Goal: Task Accomplishment & Management: Manage account settings

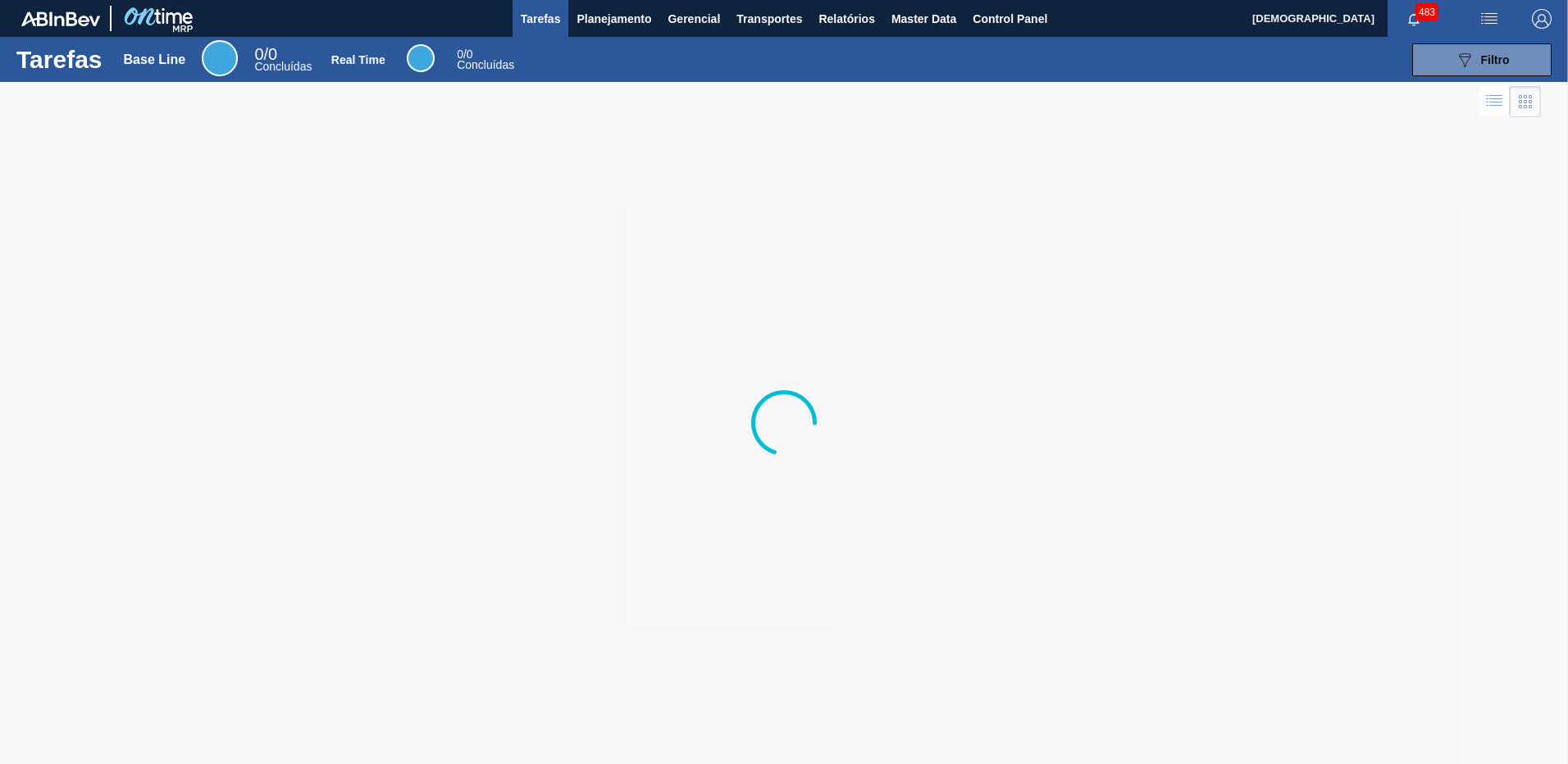
click at [1546, 15] on img "button" at bounding box center [1542, 18] width 20 height 20
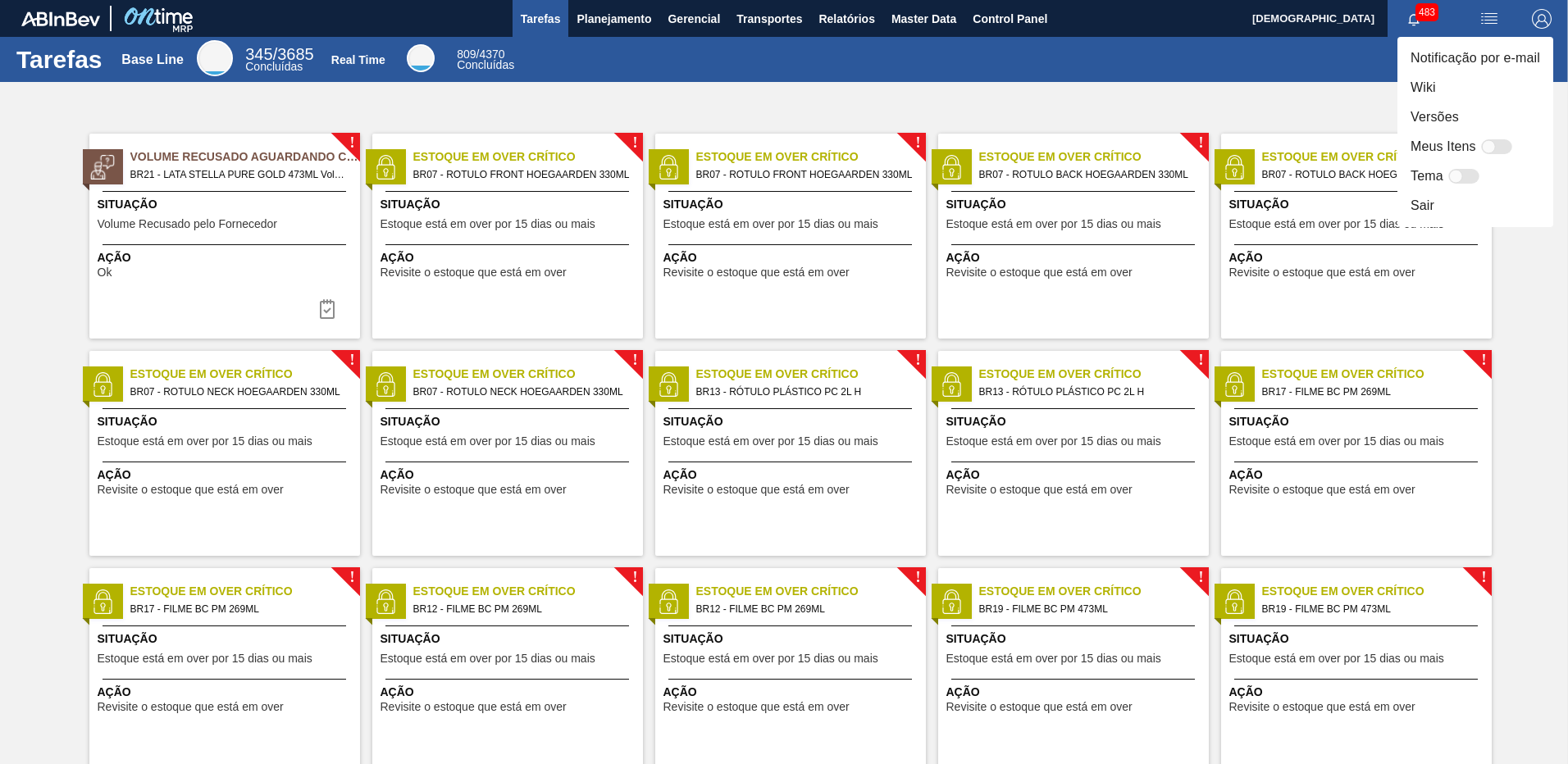
click at [1460, 209] on li "Sair" at bounding box center [1476, 206] width 156 height 30
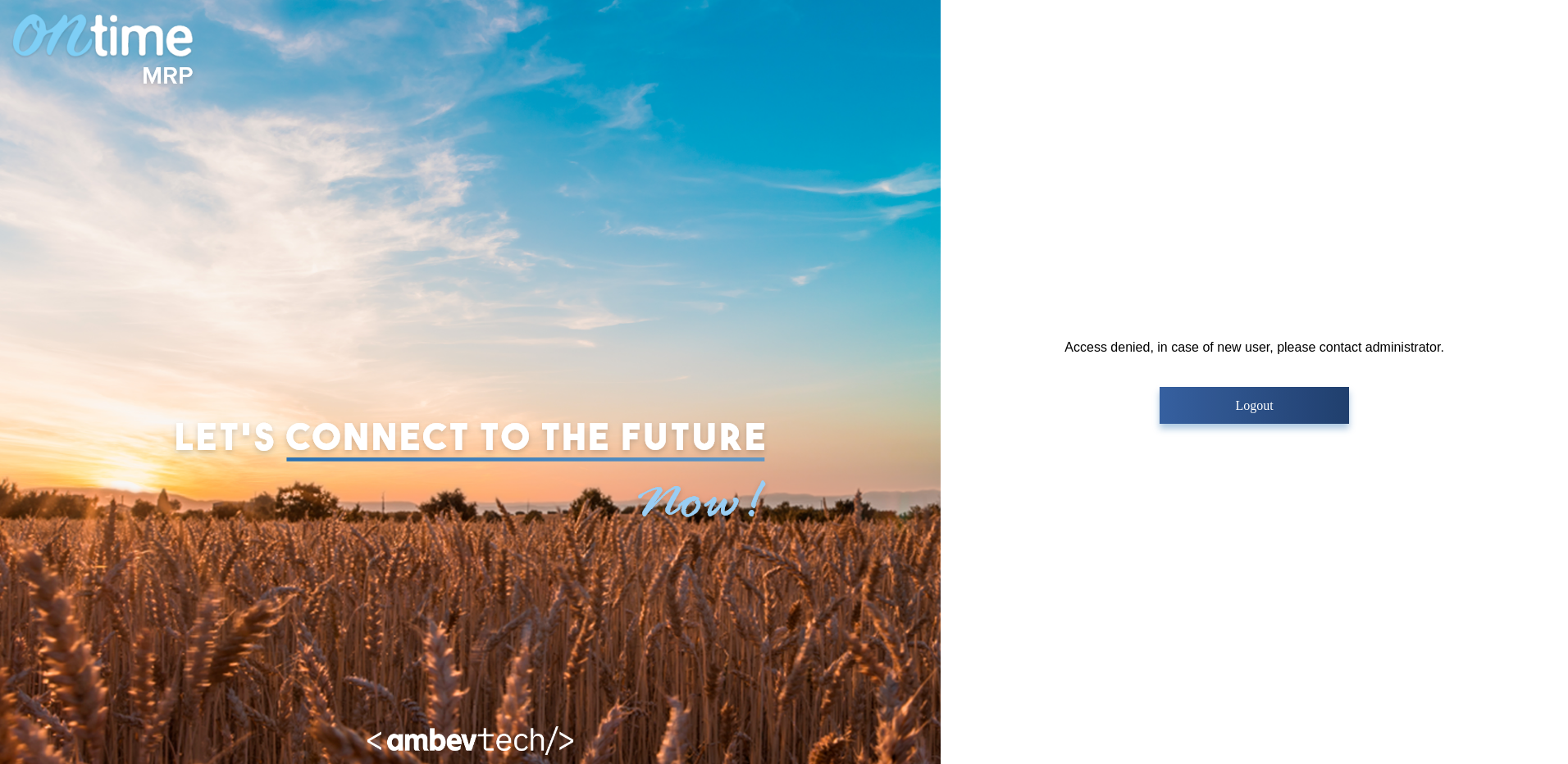
click at [1246, 393] on button "Logout" at bounding box center [1254, 405] width 190 height 37
click at [1262, 408] on p "Logout" at bounding box center [1254, 405] width 179 height 14
click at [1264, 418] on button "Logout" at bounding box center [1254, 405] width 190 height 37
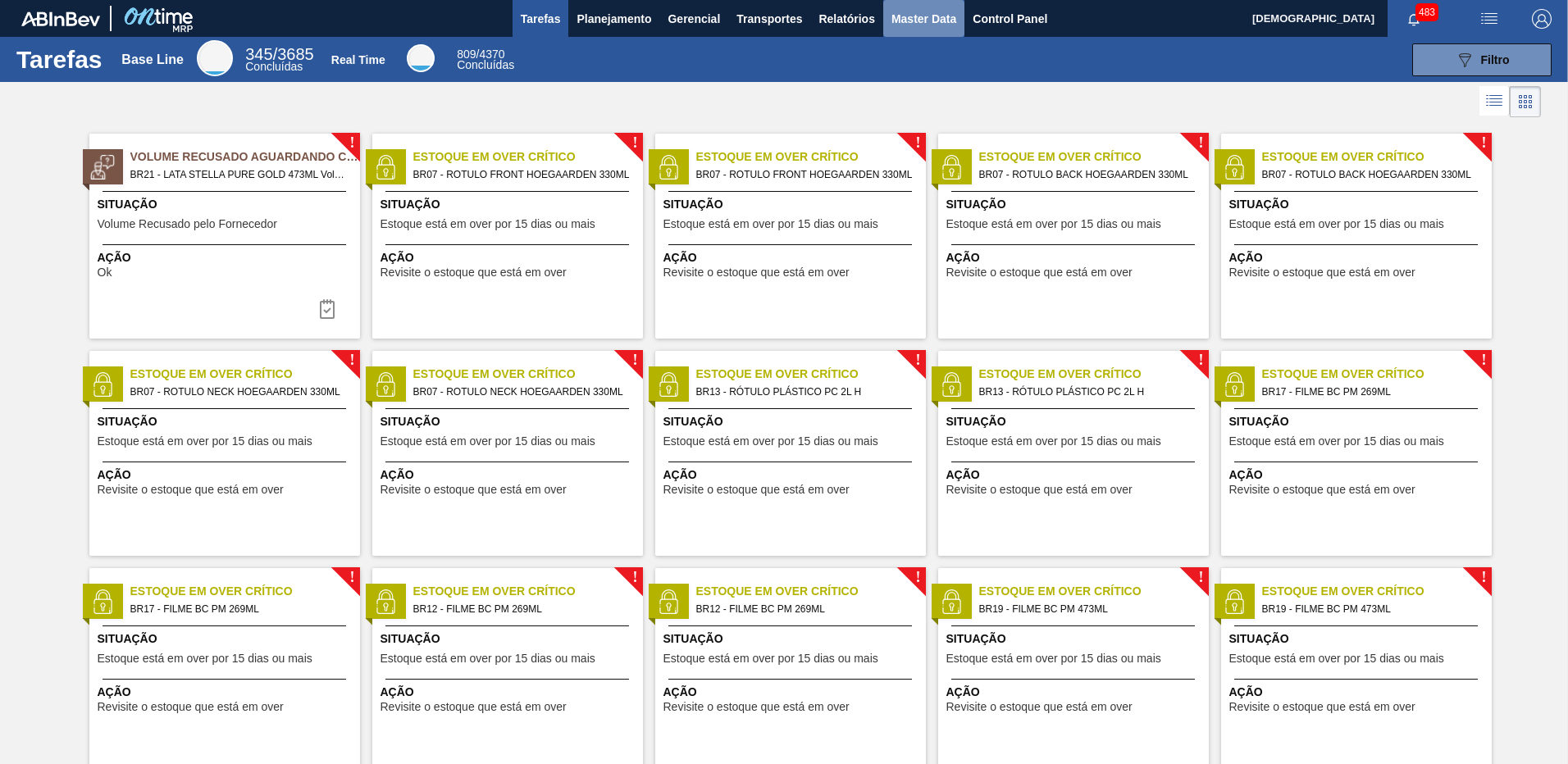
click at [940, 20] on span "Master Data" at bounding box center [924, 18] width 65 height 20
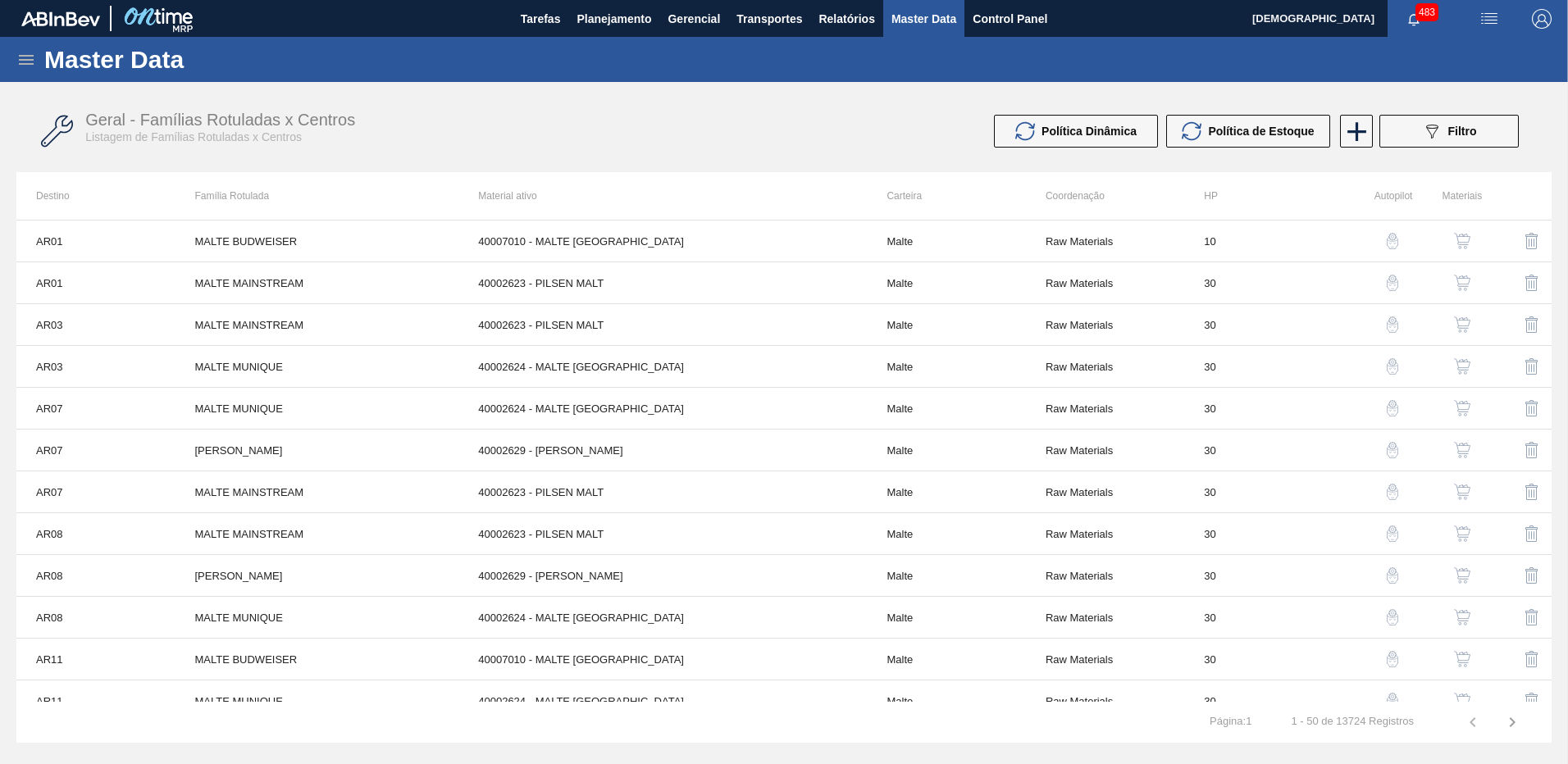
click at [33, 62] on icon at bounding box center [26, 59] width 20 height 20
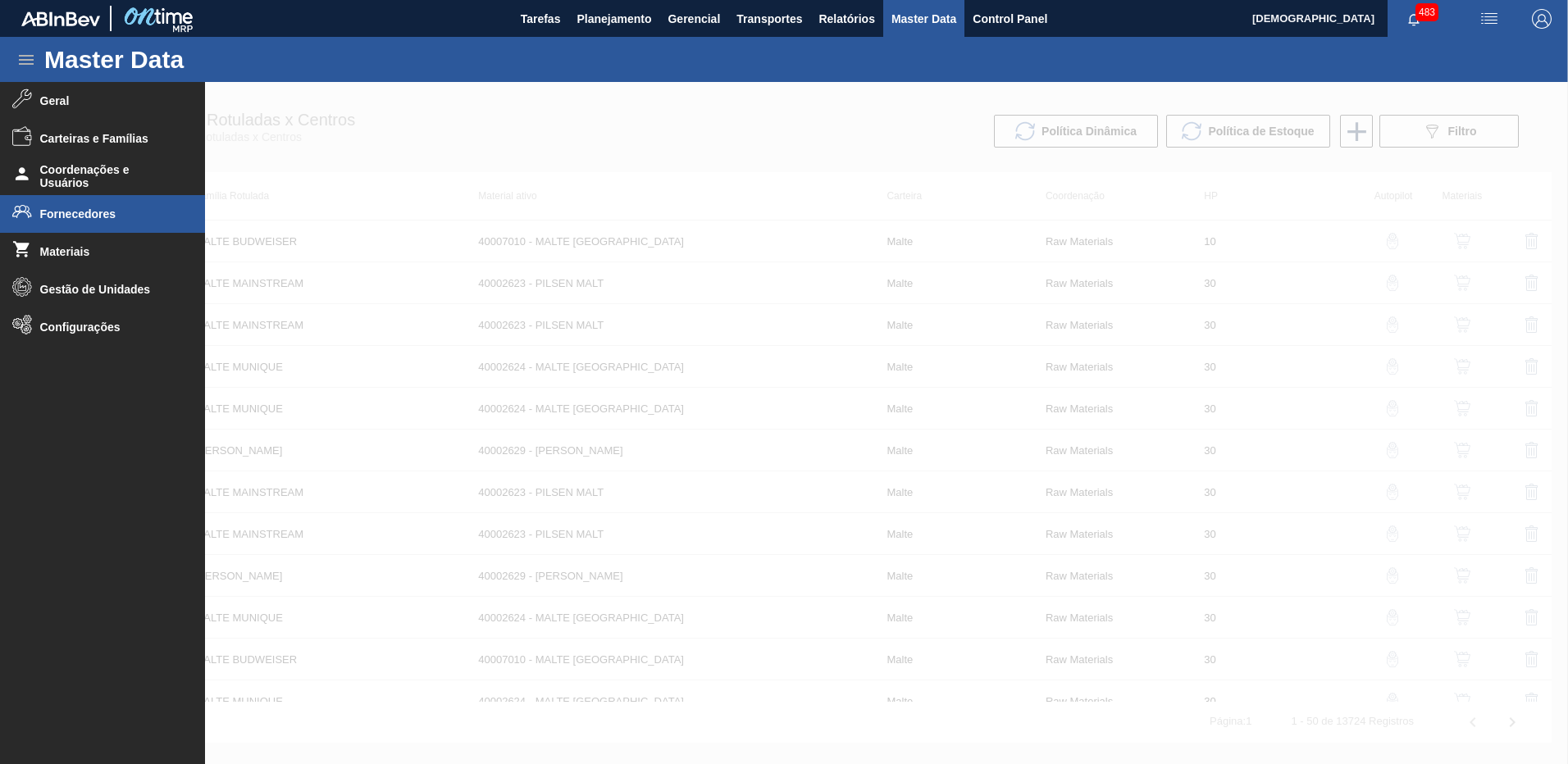
click at [83, 214] on span "Fornecedores" at bounding box center [108, 214] width 135 height 13
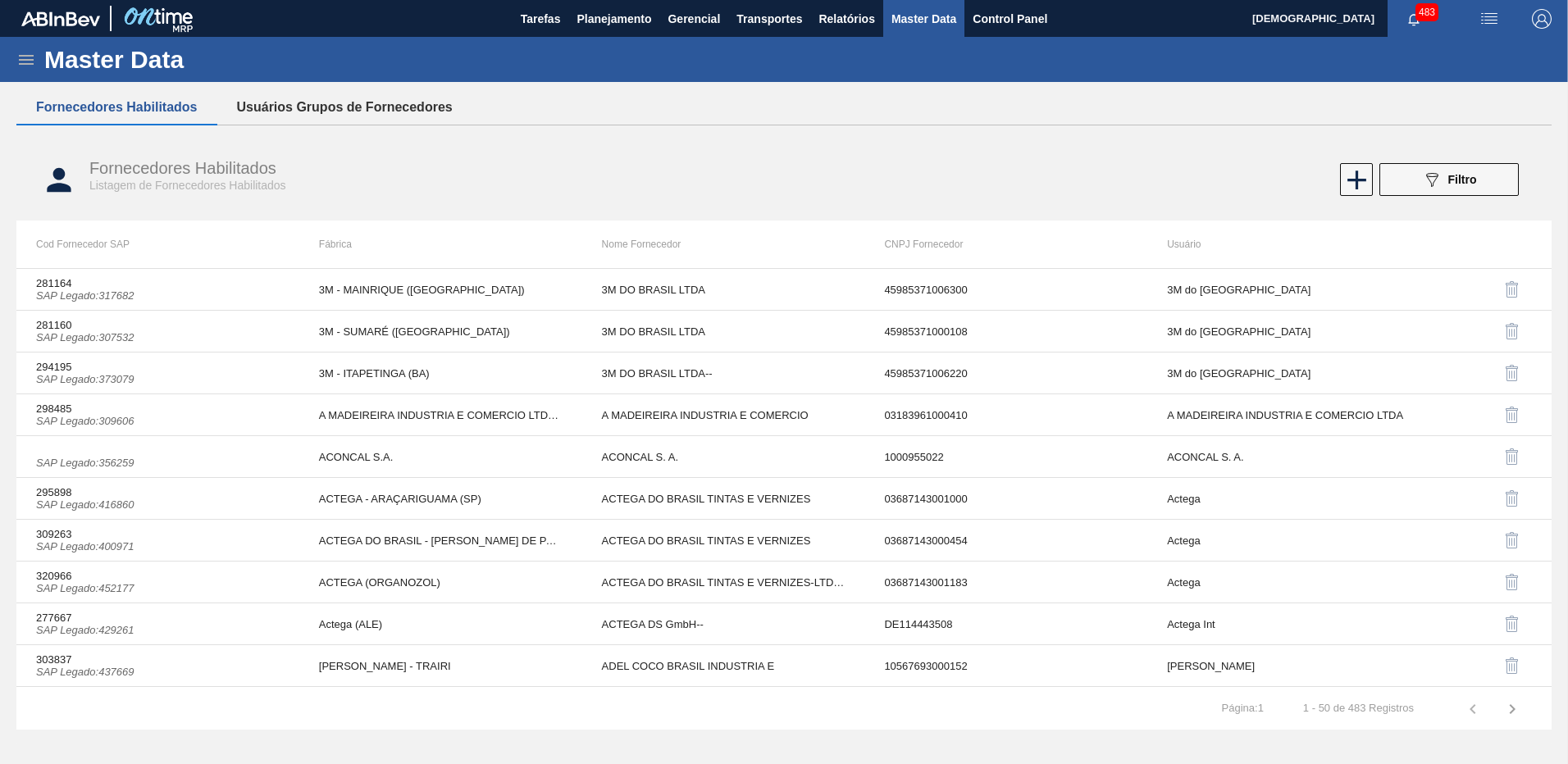
click at [305, 103] on button "Usuários Grupos de Fornecedores" at bounding box center [345, 108] width 255 height 34
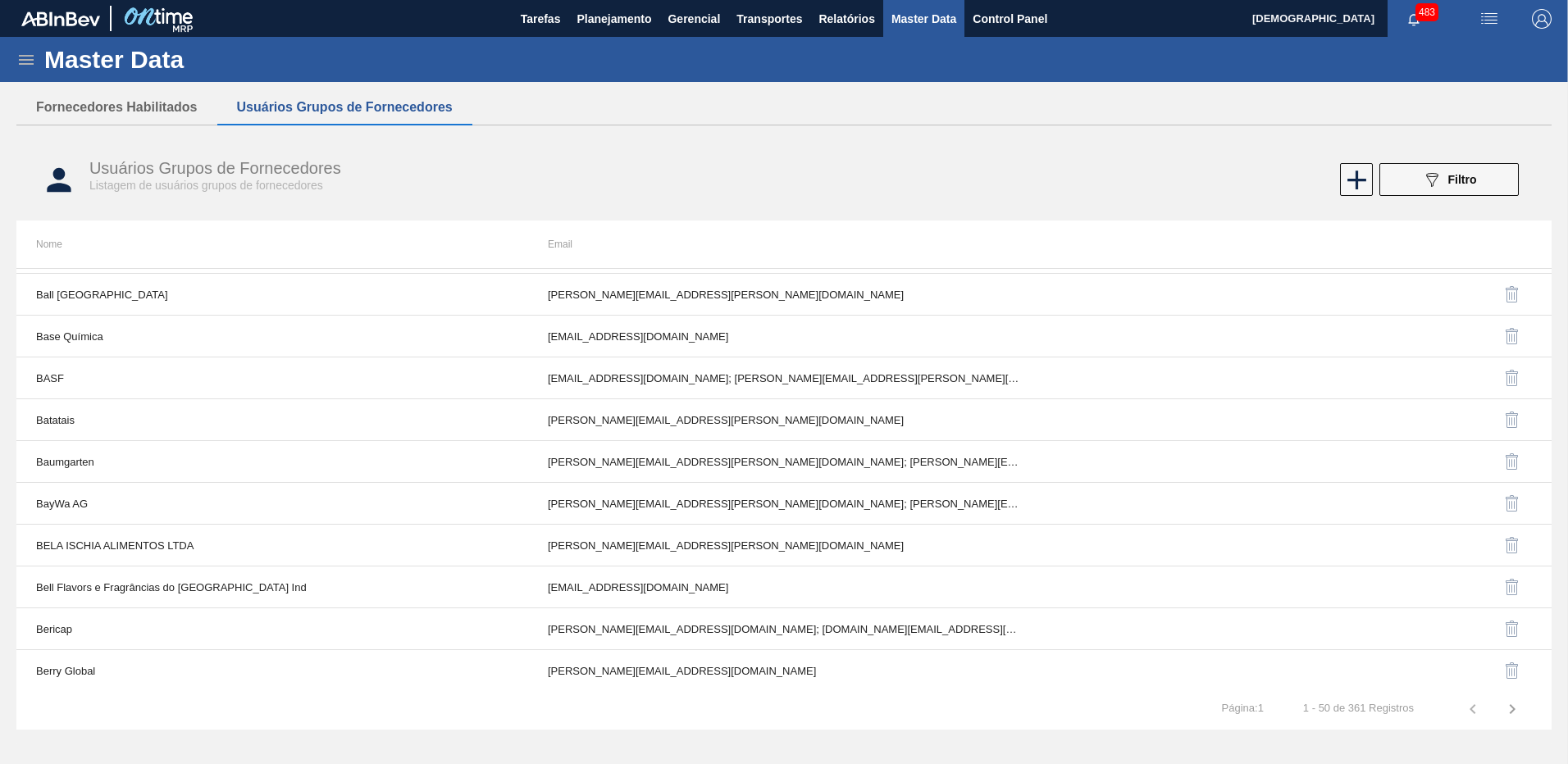
scroll to position [1506, 0]
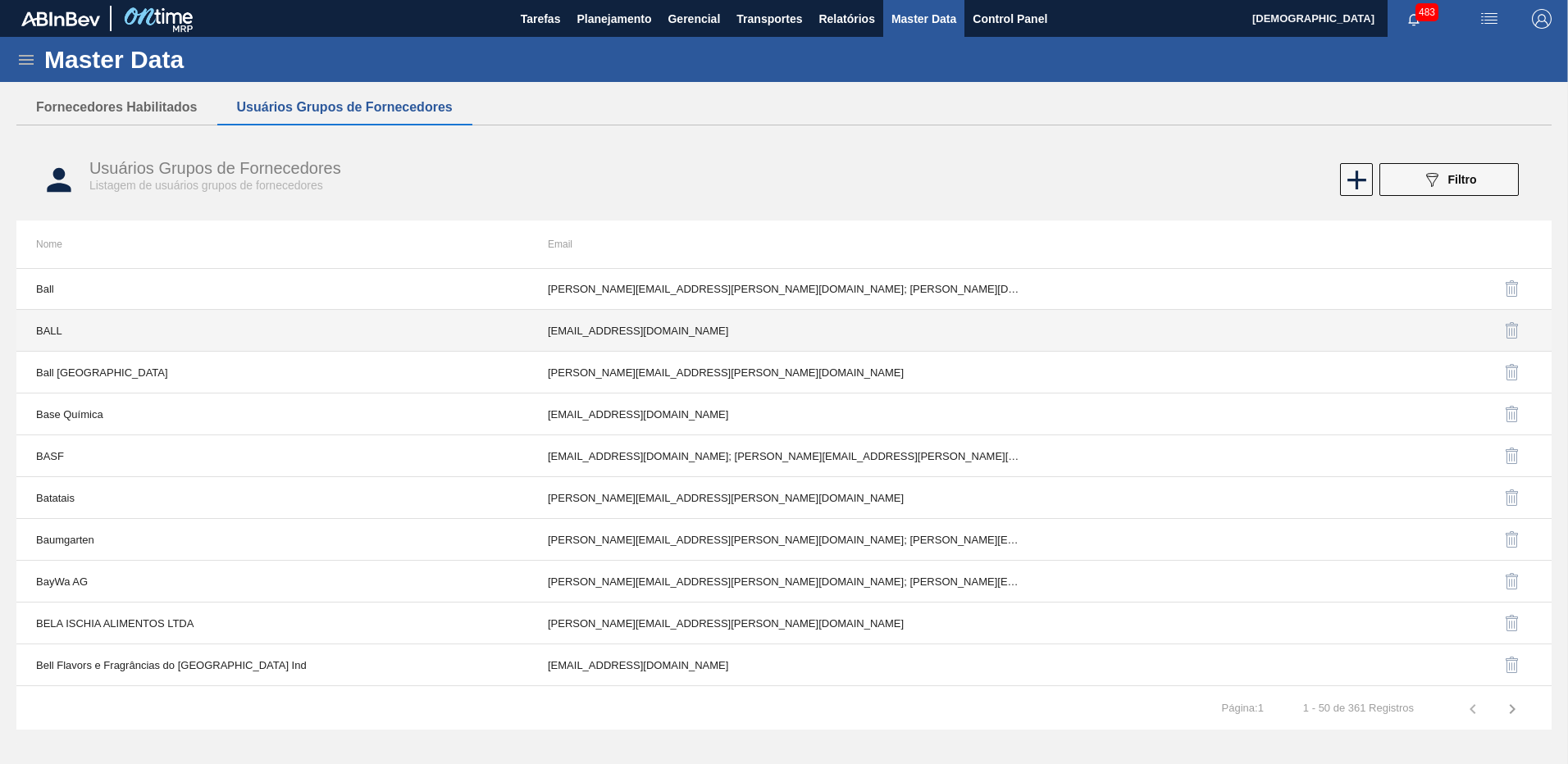
click at [674, 326] on td "gleikateste@gmail.com" at bounding box center [784, 331] width 512 height 42
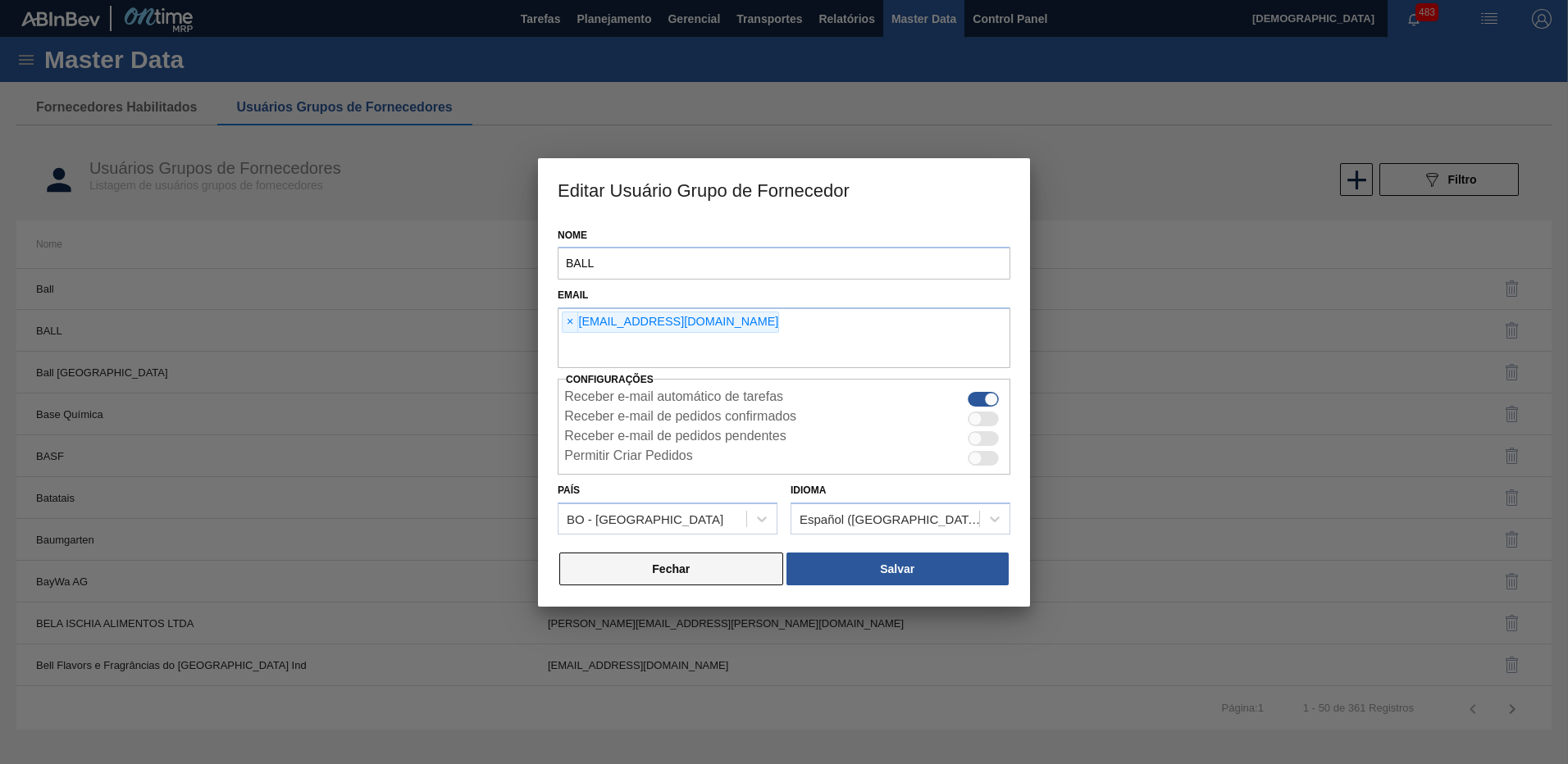
click at [744, 577] on button "Fechar" at bounding box center [671, 569] width 224 height 32
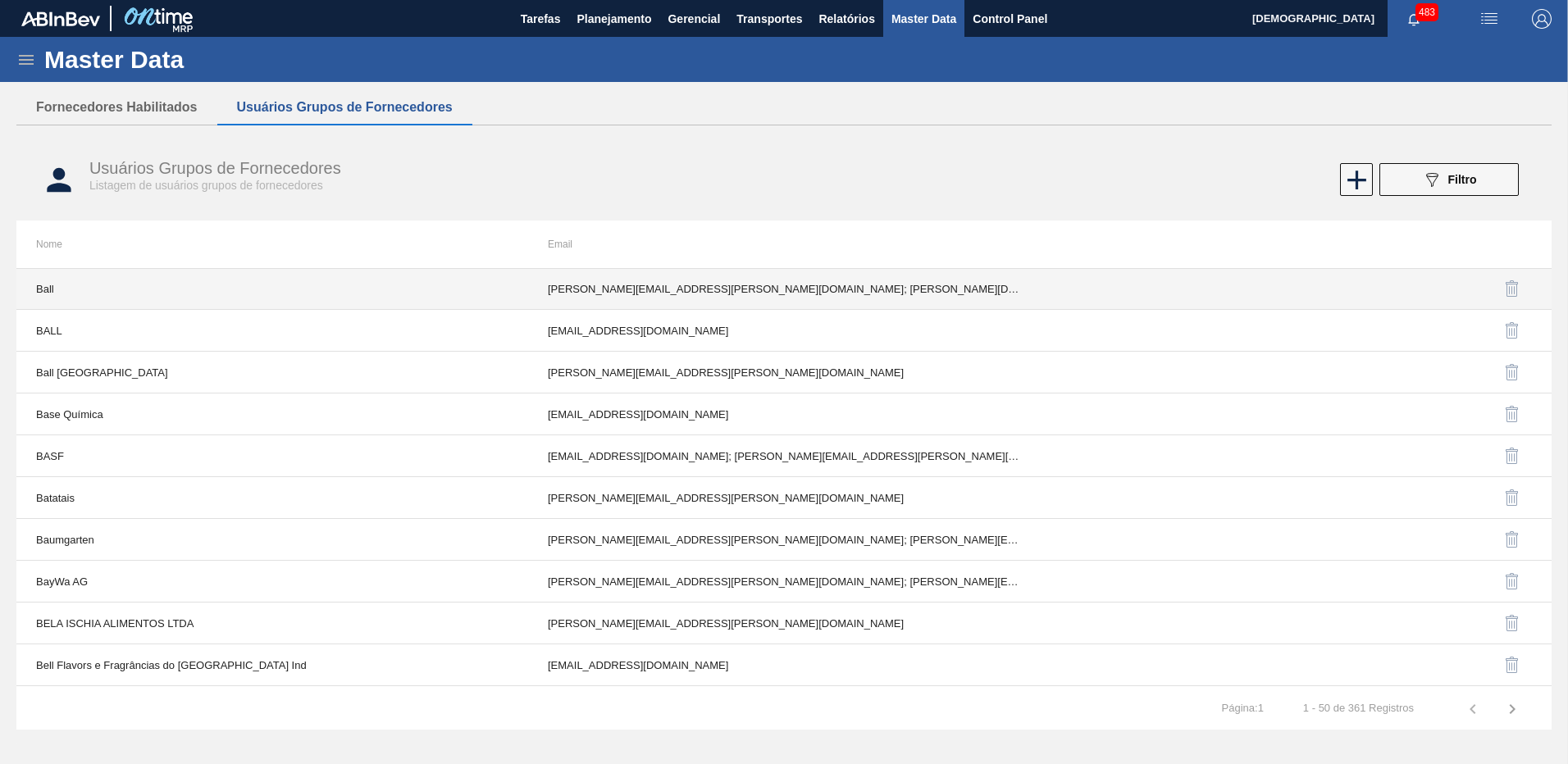
click at [656, 289] on td "Arthur.Aquino@ball.com; fabiana.miranda@ball.com; jjunio10@ball.com; joao.azeve…" at bounding box center [784, 289] width 512 height 42
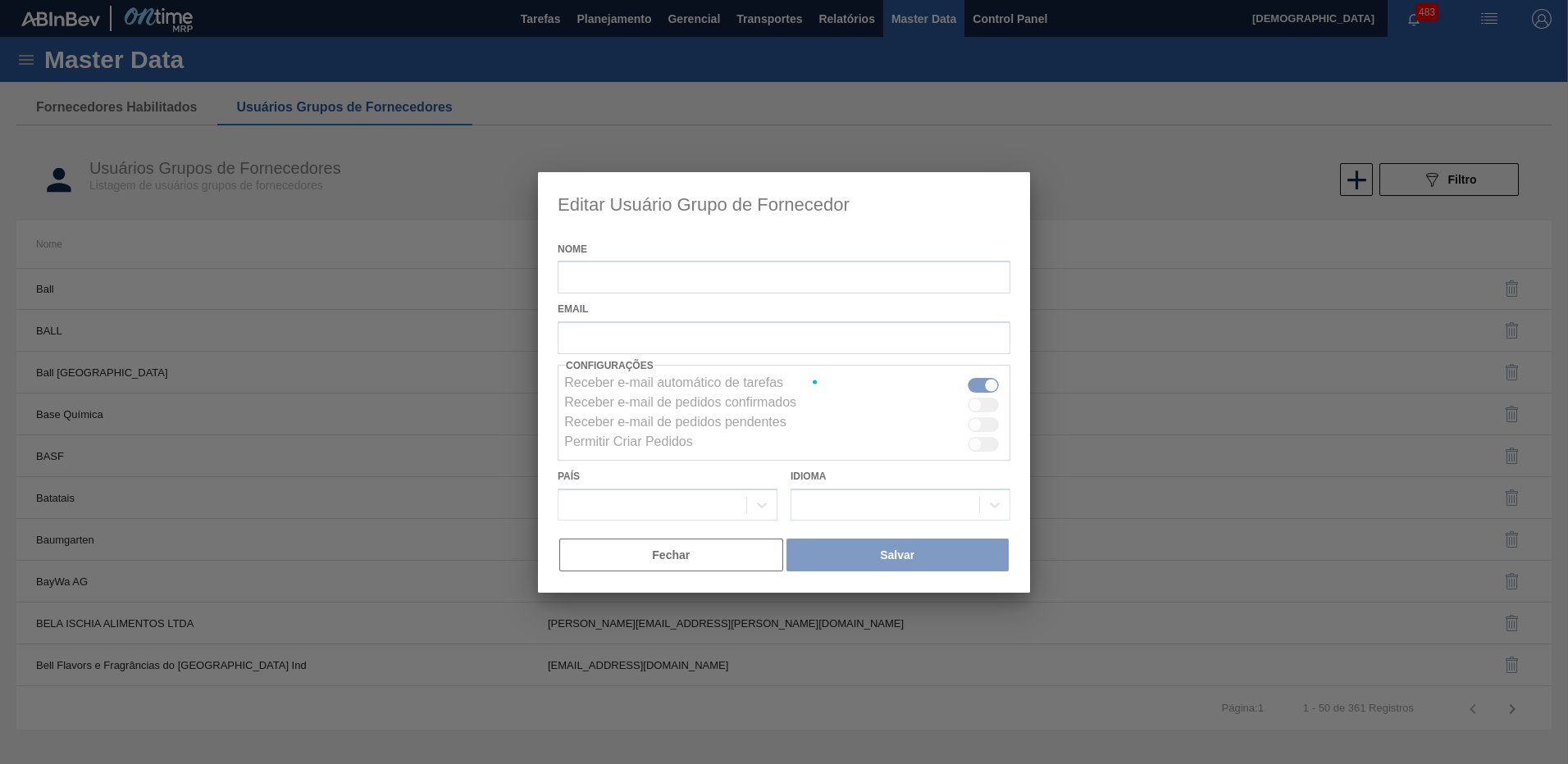
type input "Ball"
checkbox input "true"
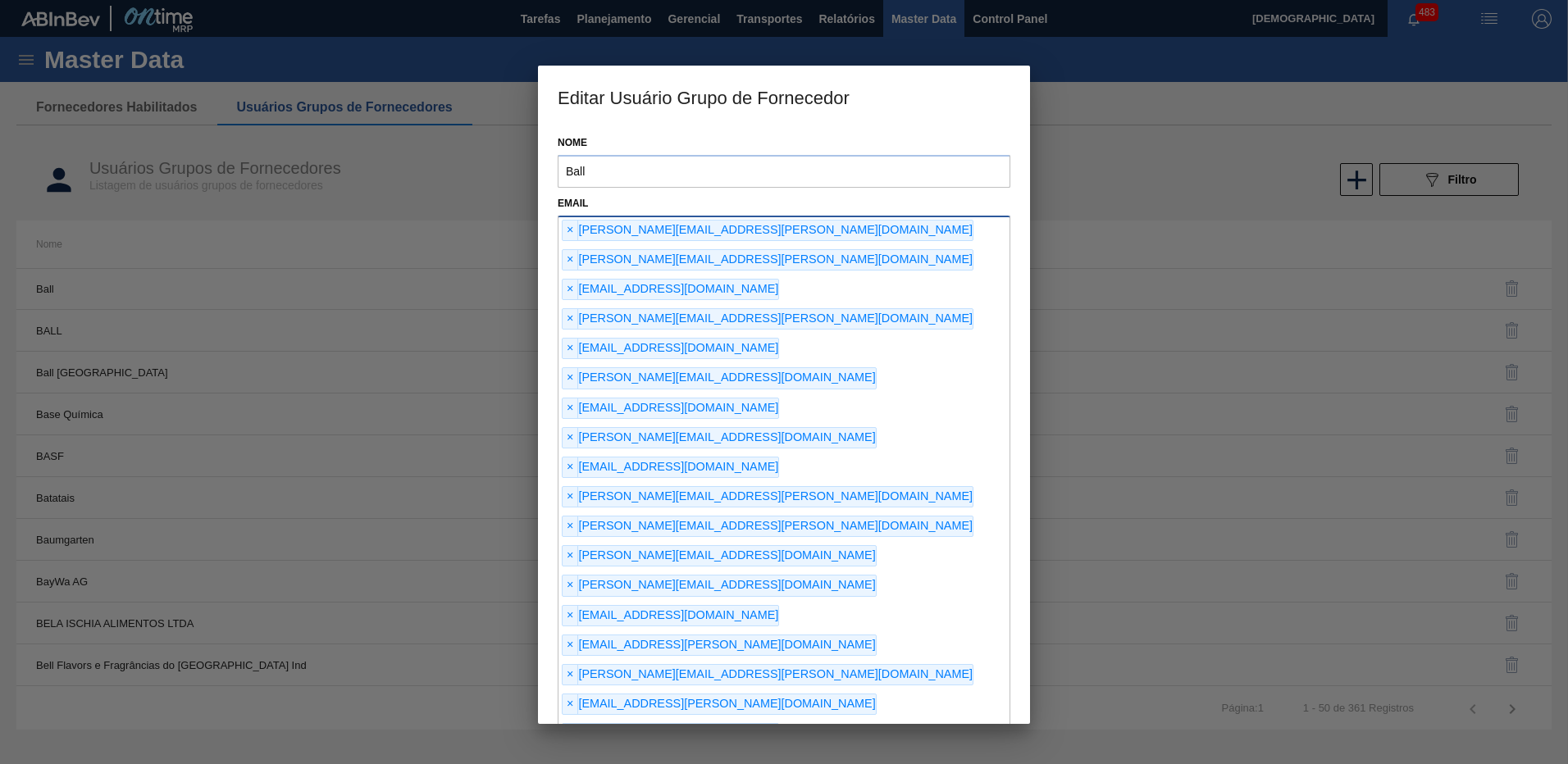
click at [902, 451] on div "× Arthur.Aquino@ball.com × fabiana.miranda@ball.com × jjunio10@ball.com × joao.…" at bounding box center [784, 542] width 453 height 653
type input "cristianotix@gmail.com"
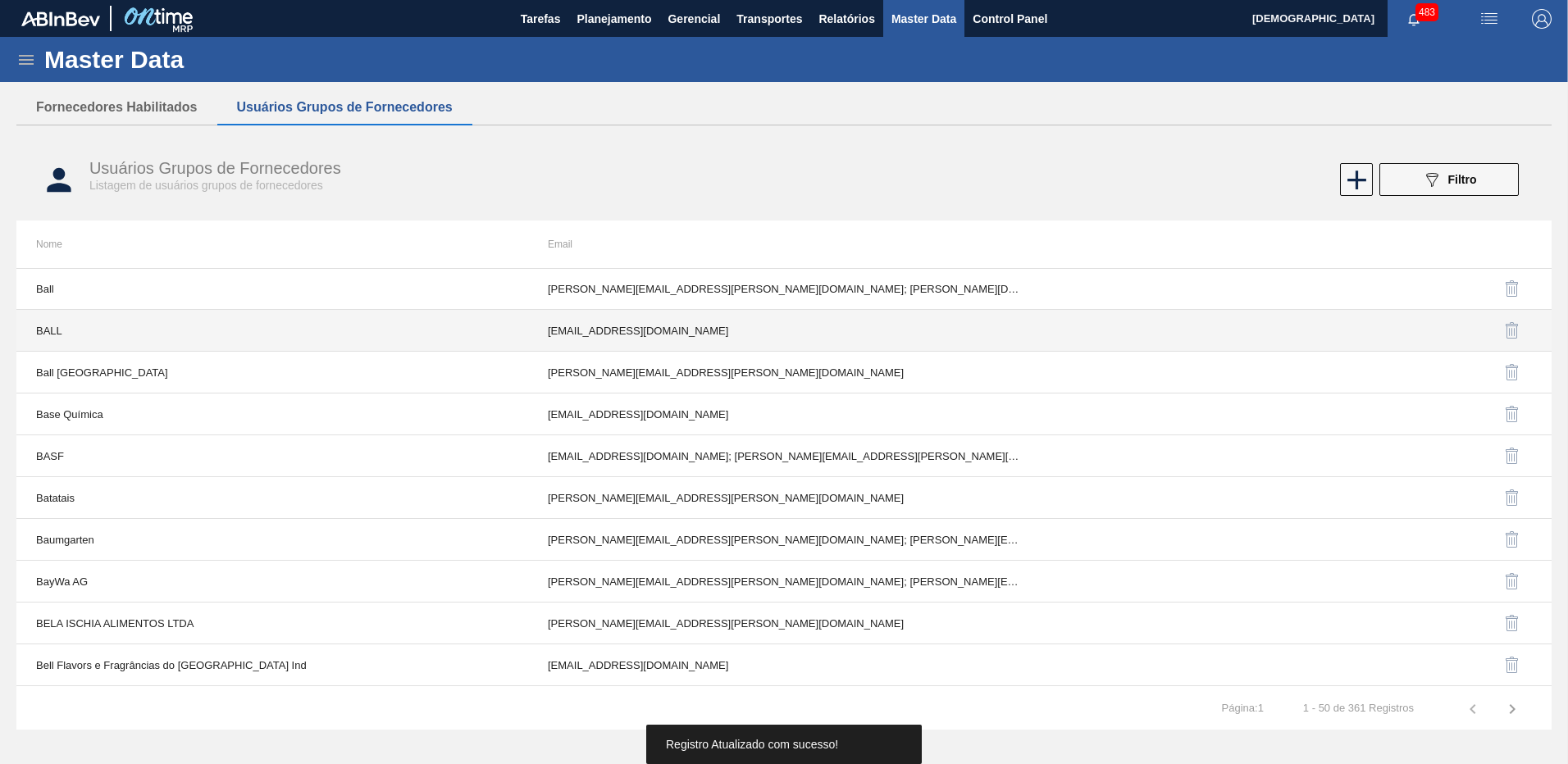
click at [705, 336] on td "gleikateste@gmail.com" at bounding box center [784, 331] width 512 height 42
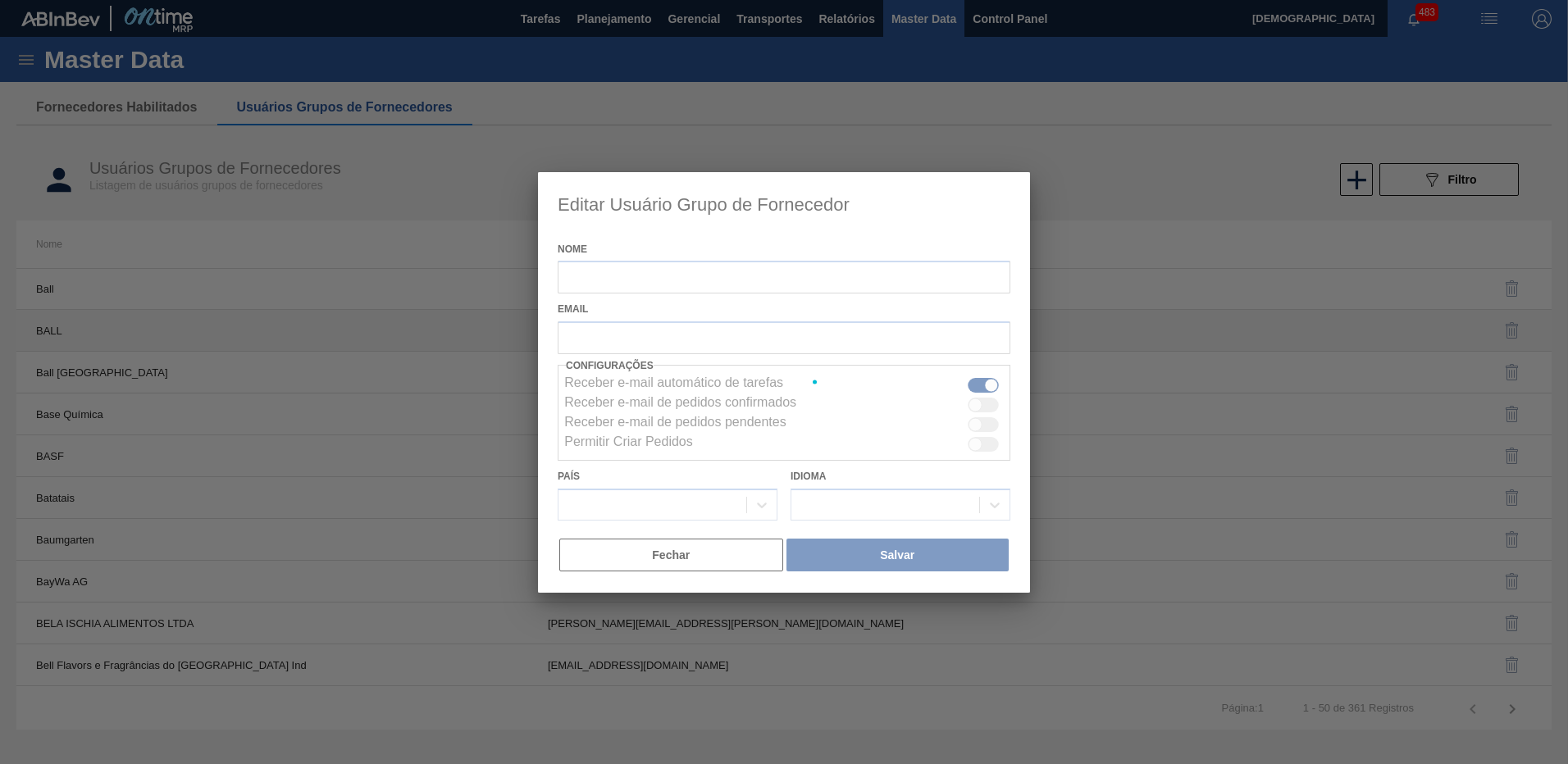
type input "BALL"
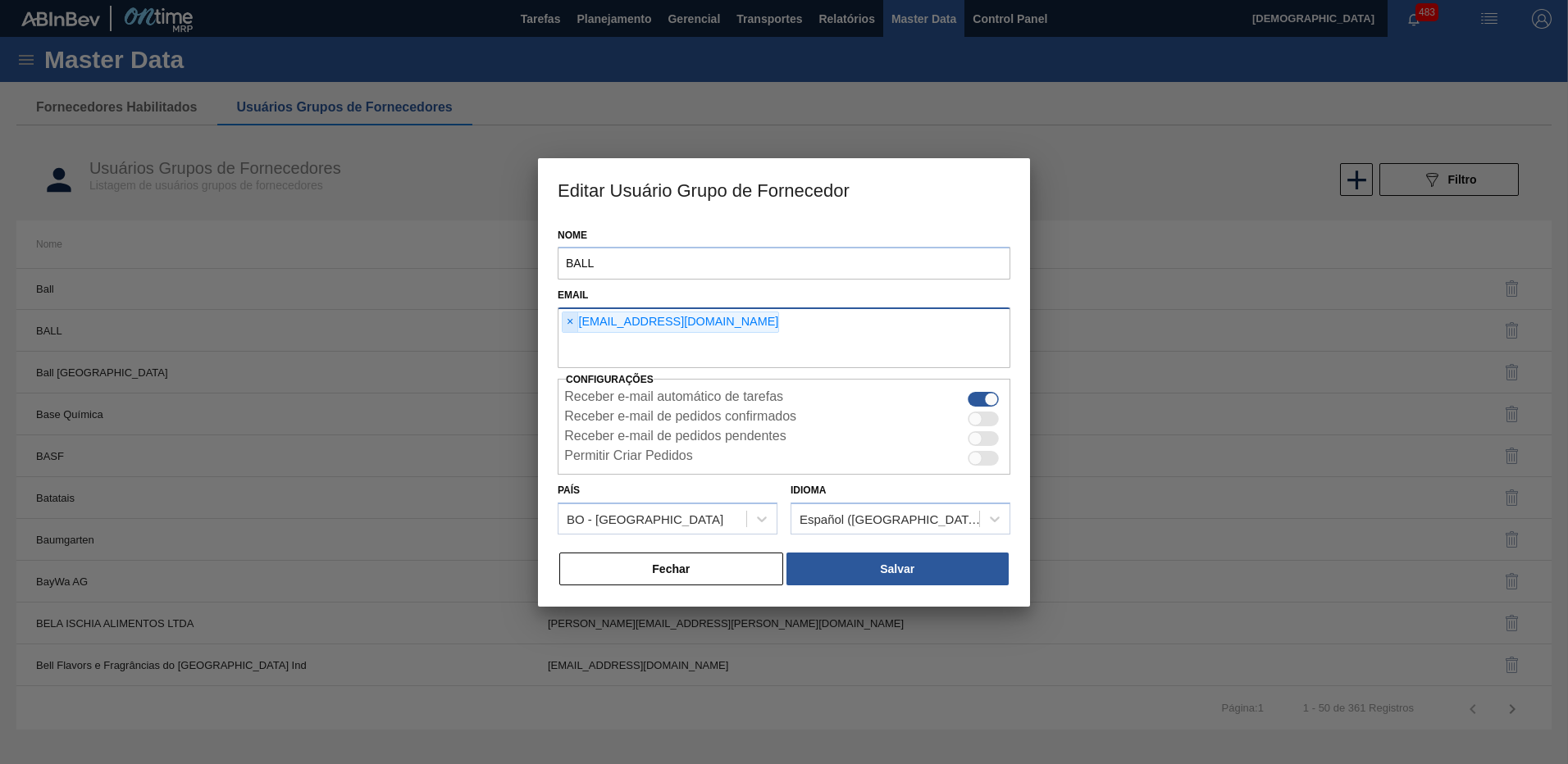
click at [571, 320] on span "×" at bounding box center [570, 322] width 15 height 20
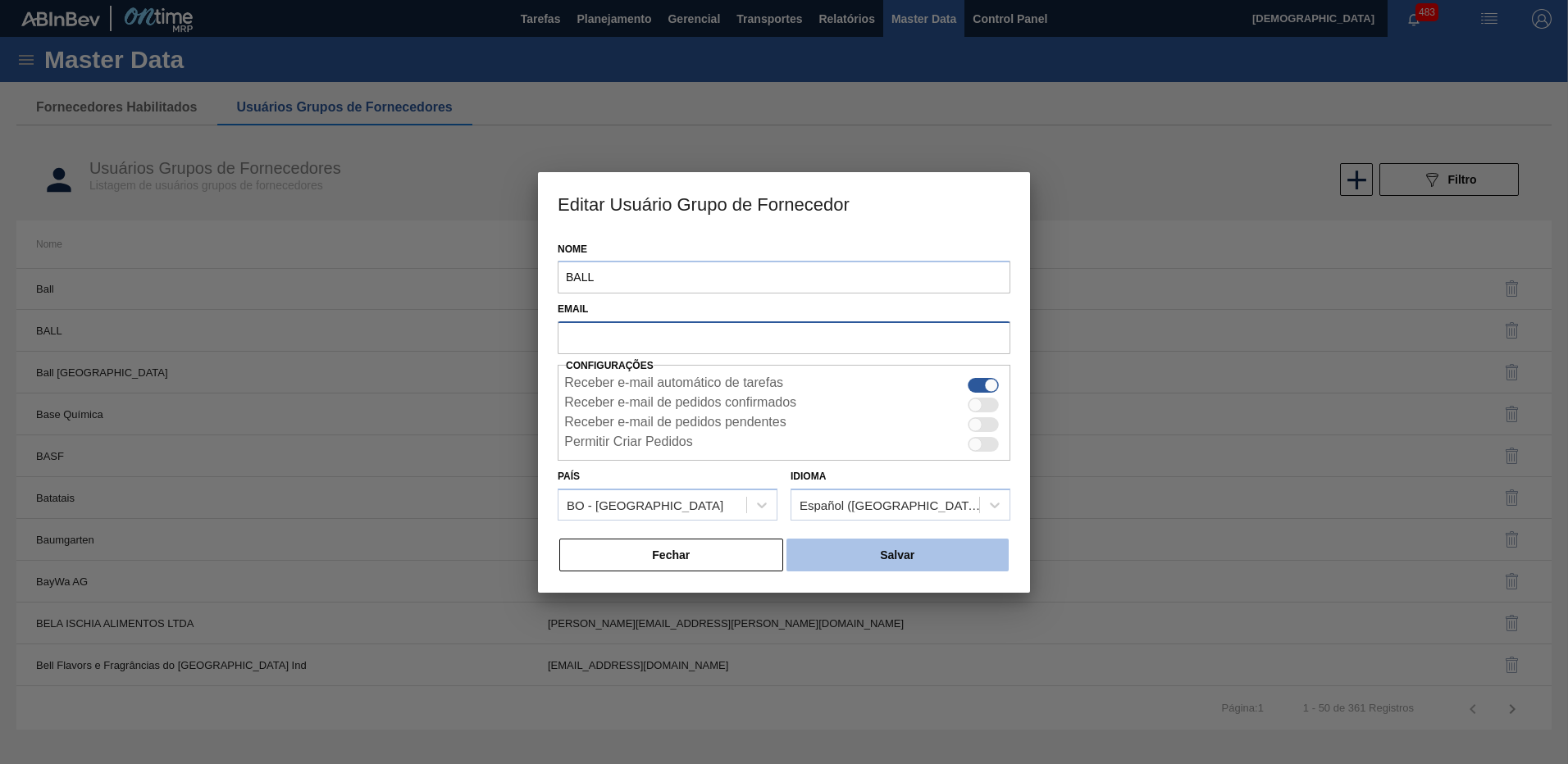
click at [900, 543] on button "Salvar" at bounding box center [897, 554] width 222 height 32
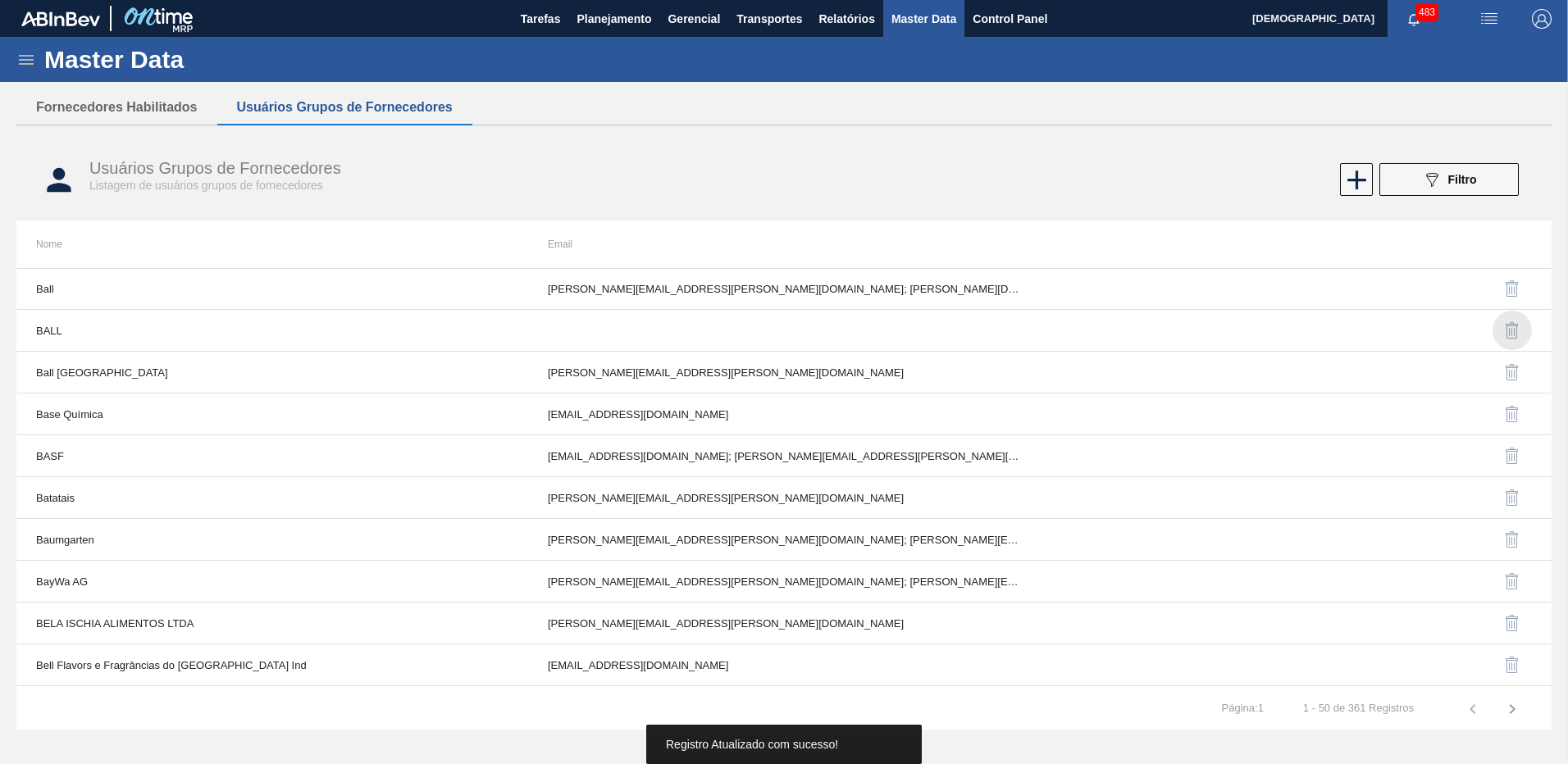
click at [1515, 332] on img "button" at bounding box center [1513, 330] width 20 height 20
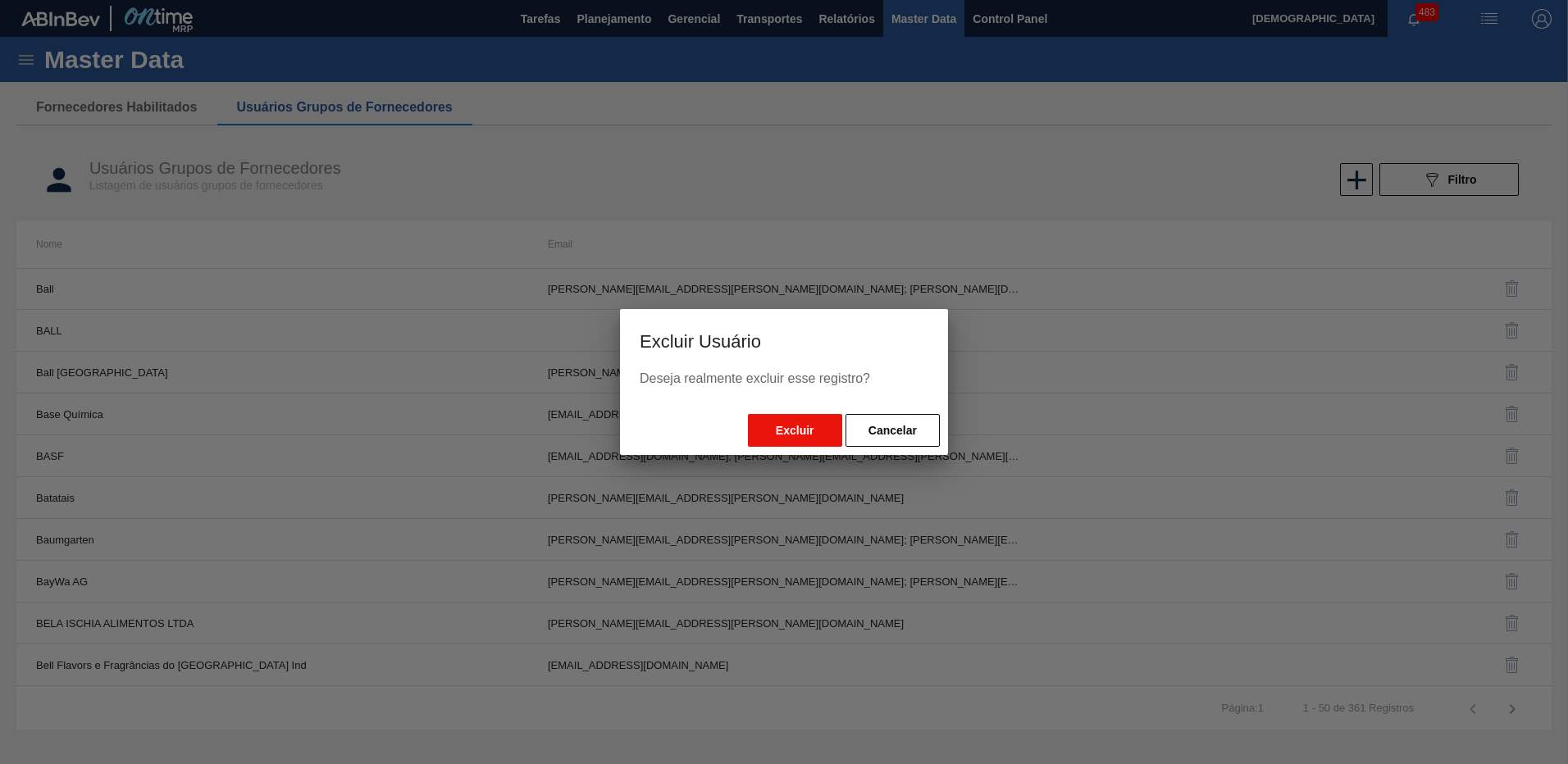
click at [784, 432] on button "Excluir" at bounding box center [795, 431] width 94 height 32
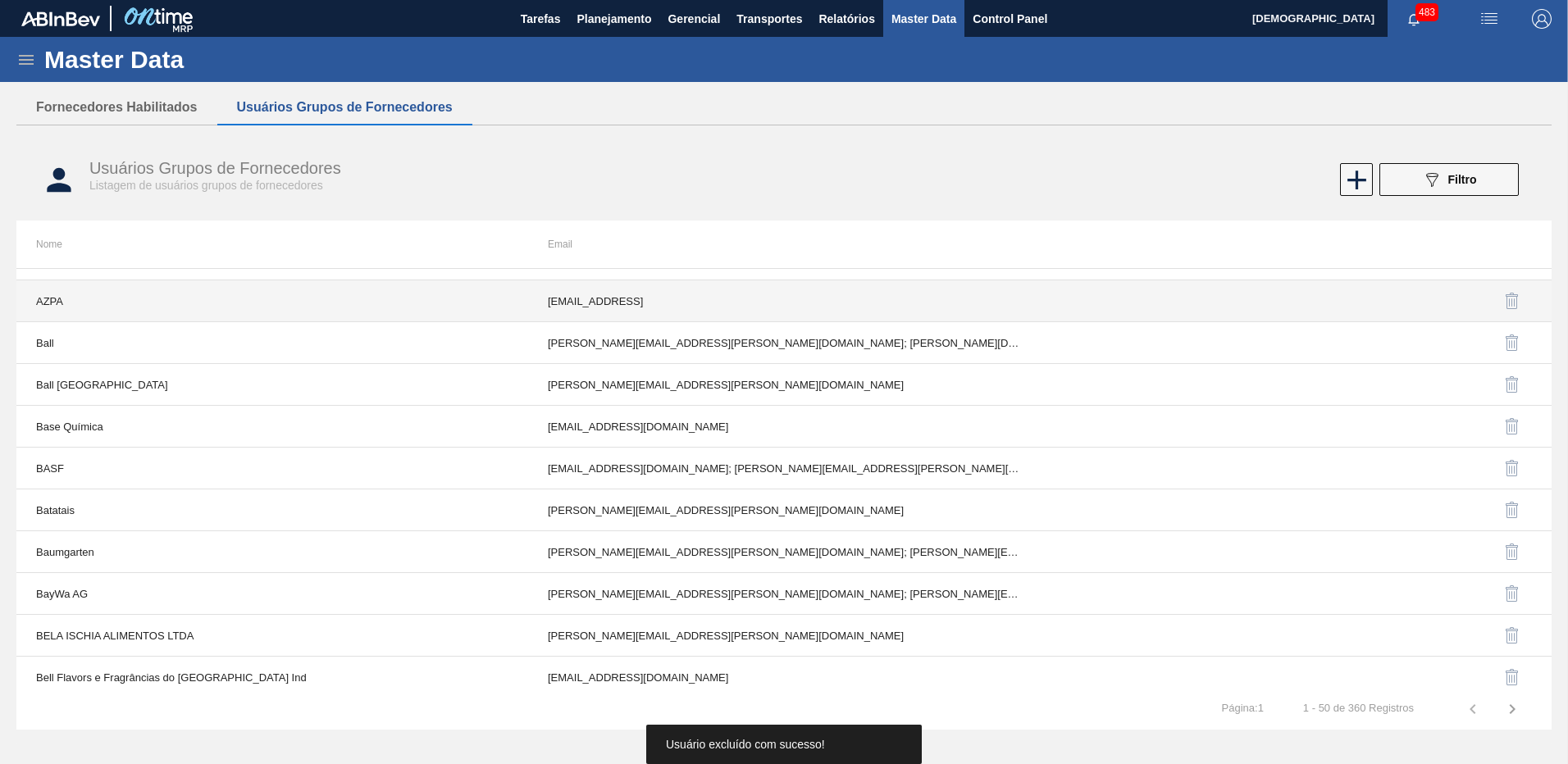
scroll to position [1424, 0]
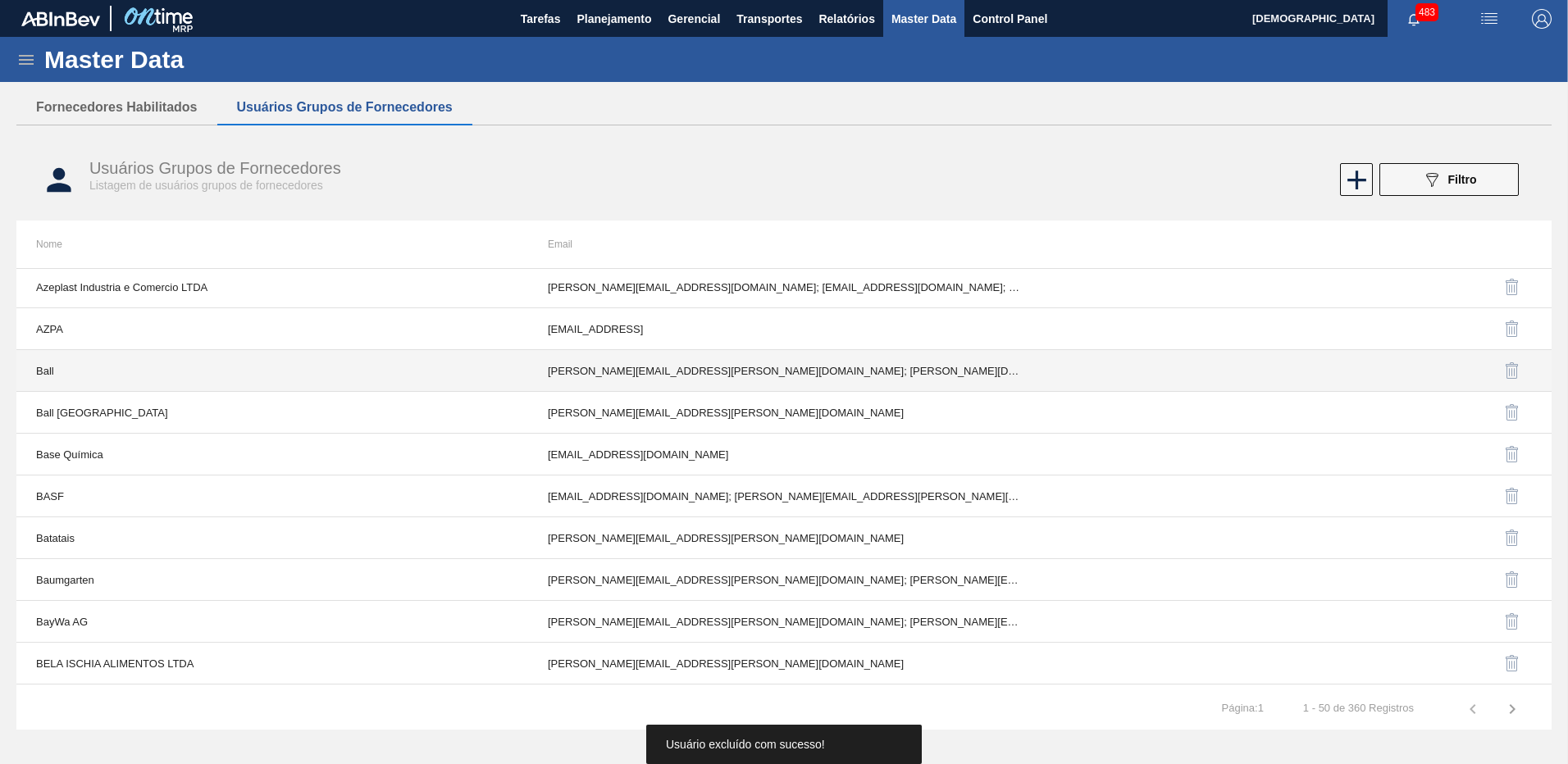
click at [723, 364] on td "Arthur.Aquino@ball.com; fabiana.miranda@ball.com; jjunio10@ball.com; joao.azeve…" at bounding box center [784, 371] width 512 height 42
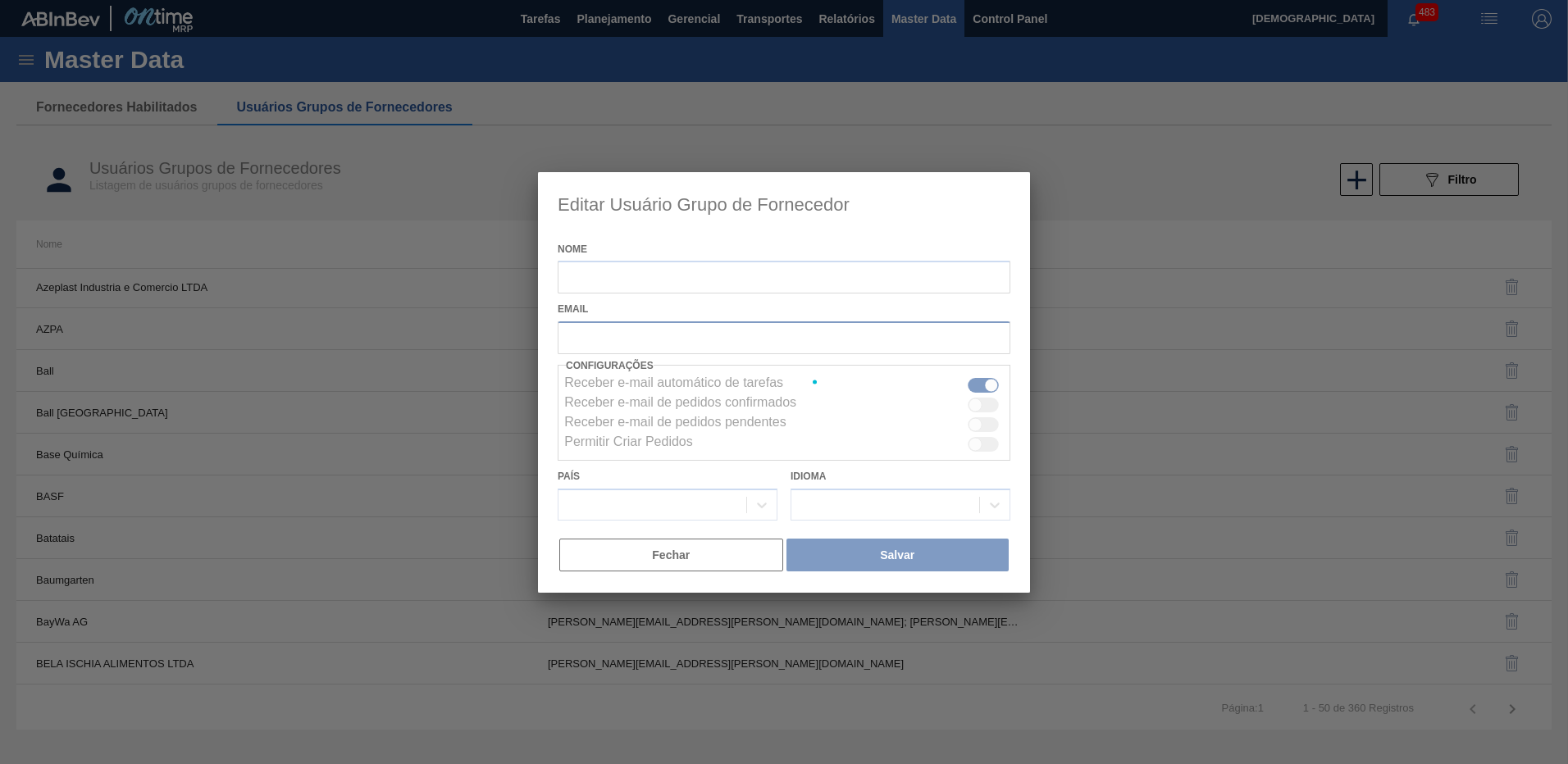
type input "Ball"
checkbox input "true"
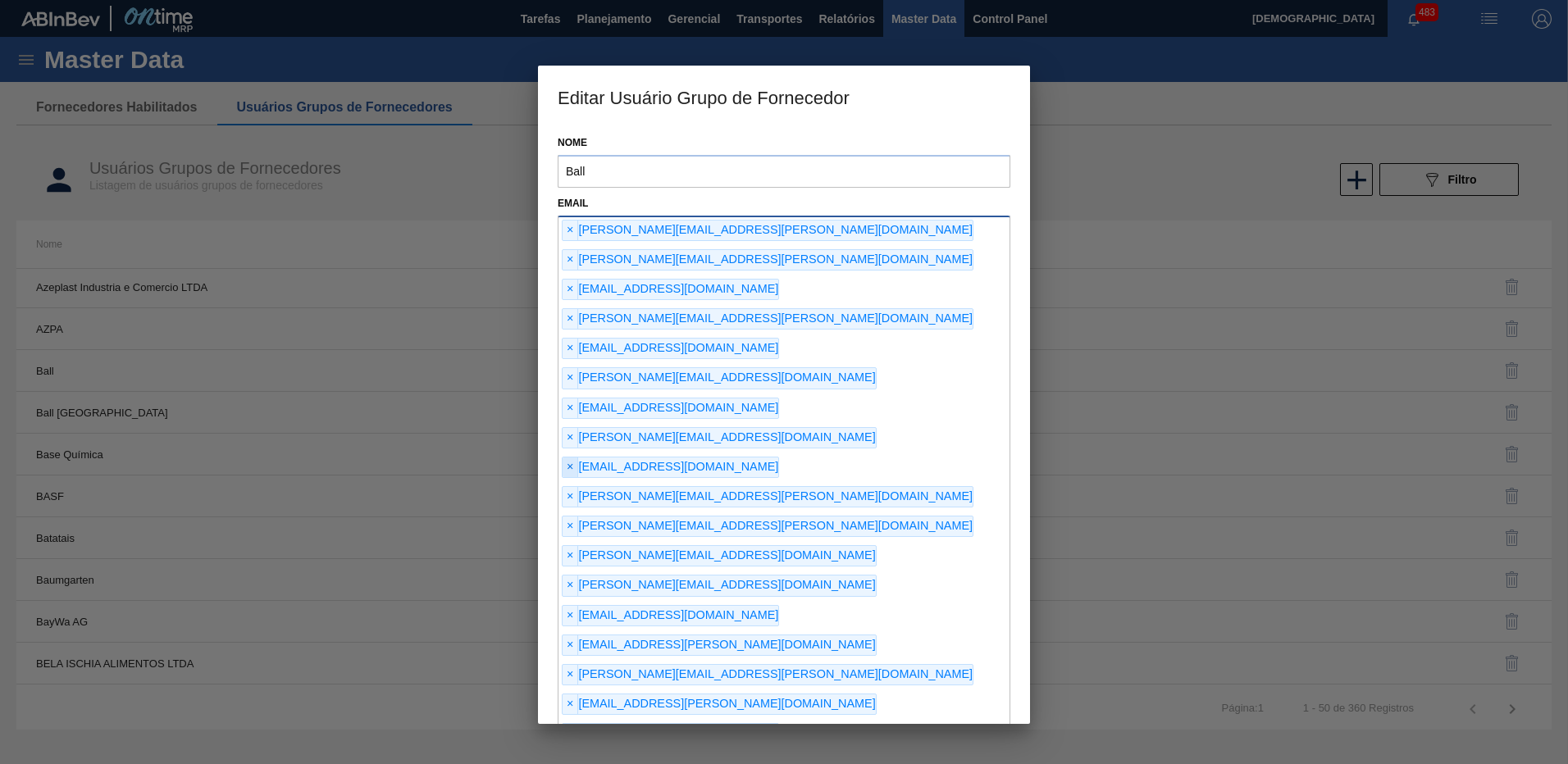
click at [566, 457] on span "×" at bounding box center [570, 467] width 15 height 20
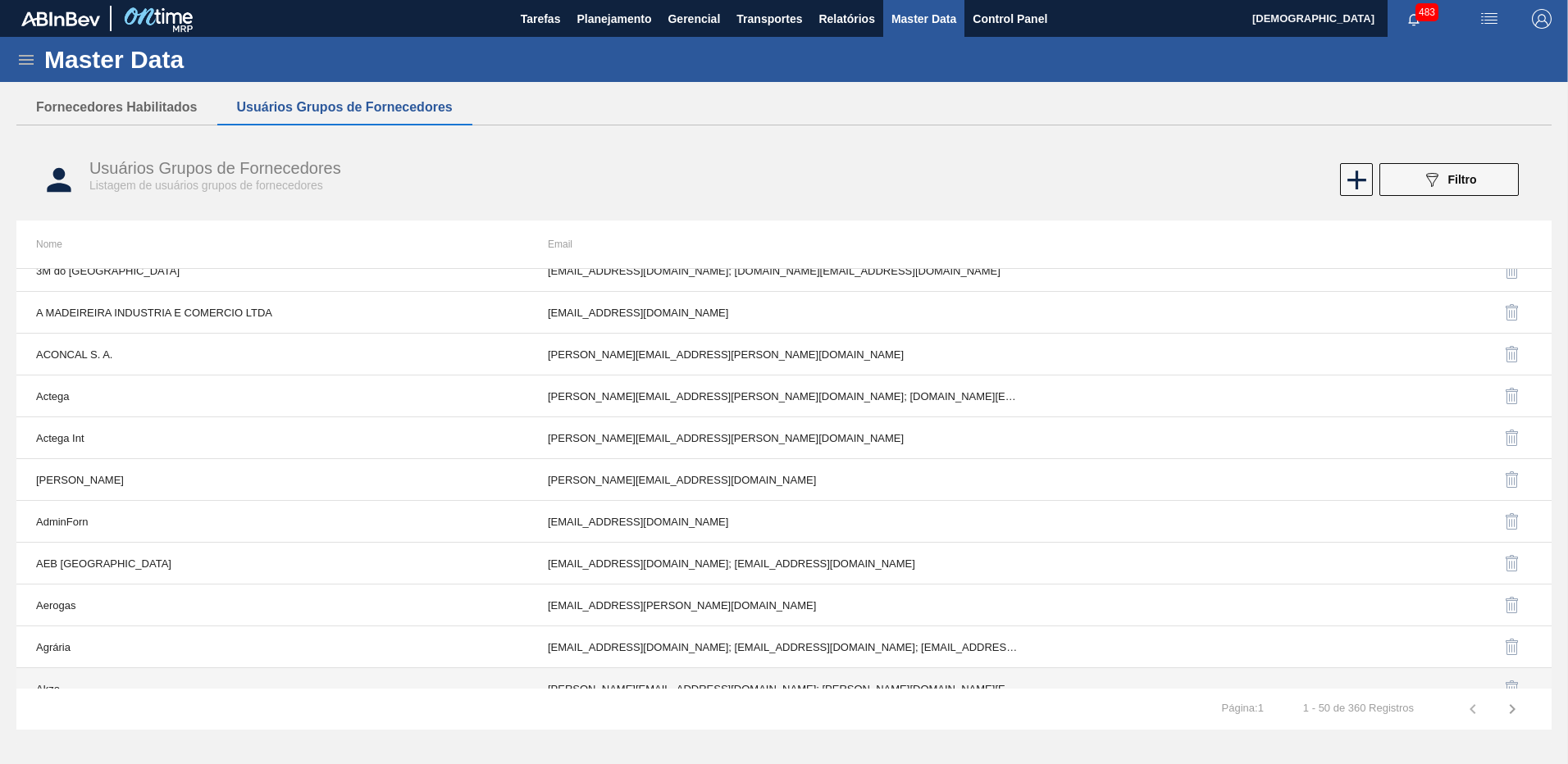
scroll to position [0, 0]
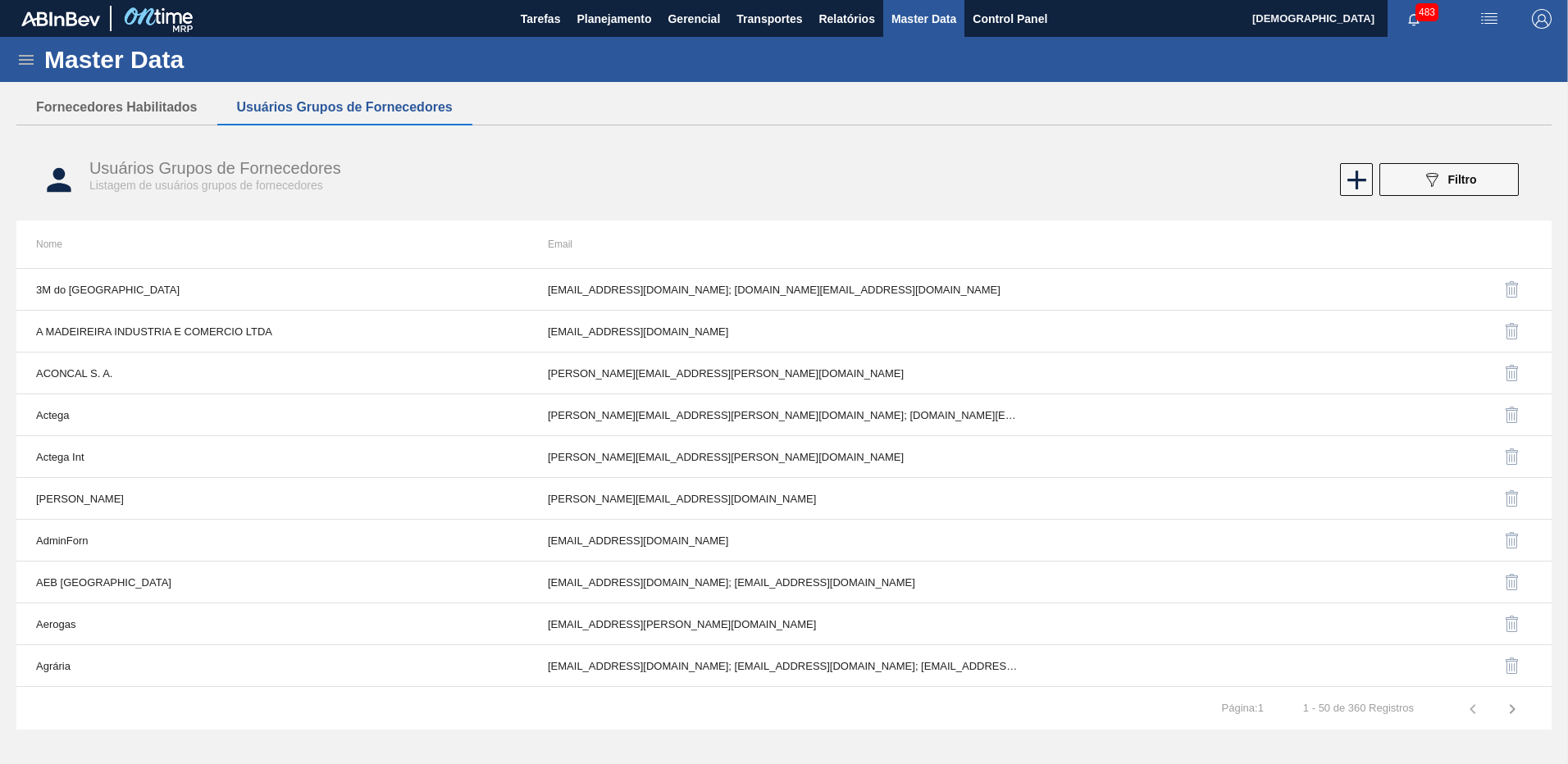
click at [555, 123] on div "Fornecedores Habilitados Usuários Grupos de Fornecedores" at bounding box center [784, 108] width 1536 height 35
click at [476, 69] on div "Master Data" at bounding box center [784, 59] width 1568 height 45
